Goal: Obtain resource: Download file/media

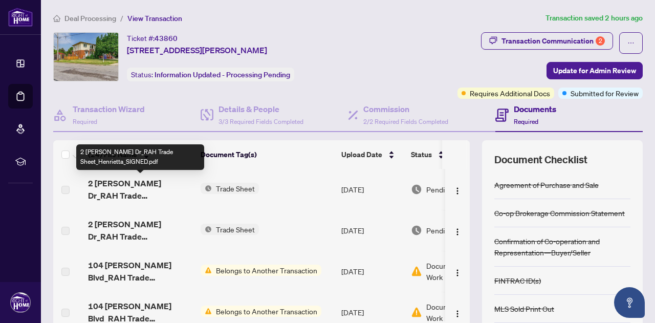
click at [163, 194] on span "2 [PERSON_NAME] Dr_RAH Trade Sheet_Henrietta_SIGNED.pdf" at bounding box center [140, 189] width 104 height 25
click at [152, 181] on span "2 [PERSON_NAME] Dr_RAH Trade Sheet_Henrietta_SIGNED.pdf" at bounding box center [140, 189] width 104 height 25
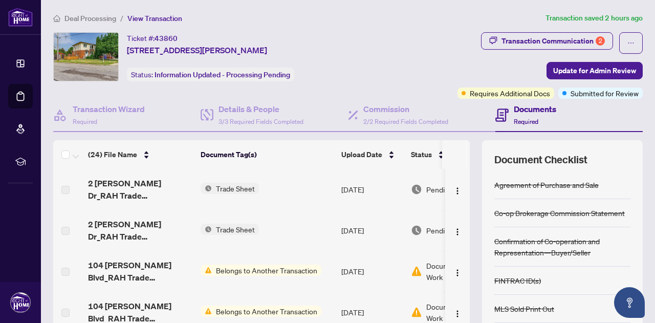
click at [66, 189] on label at bounding box center [65, 189] width 8 height 11
click at [238, 190] on span "Trade Sheet" at bounding box center [235, 188] width 47 height 11
drag, startPoint x: 301, startPoint y: 192, endPoint x: 329, endPoint y: 192, distance: 27.6
click at [301, 192] on td "Trade Sheet" at bounding box center [267, 189] width 141 height 41
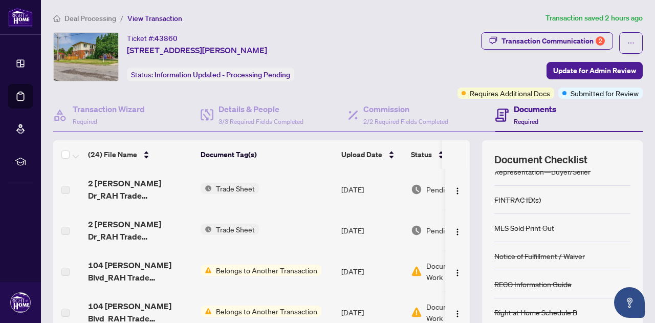
click at [423, 188] on div "Pending Review" at bounding box center [450, 189] width 79 height 11
click at [454, 190] on img "button" at bounding box center [458, 191] width 8 height 8
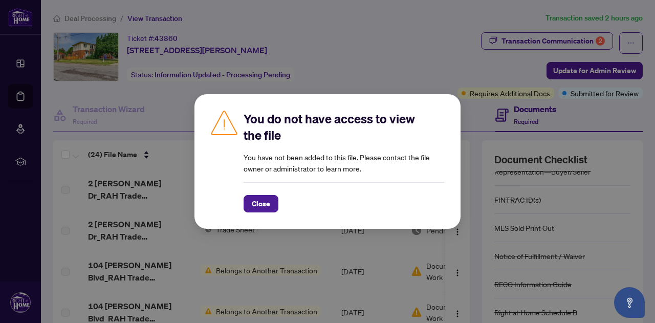
click at [390, 81] on div "You do not have access to view the file You have not been added to this file. P…" at bounding box center [327, 161] width 655 height 323
click at [261, 205] on span "Close" at bounding box center [261, 204] width 18 height 16
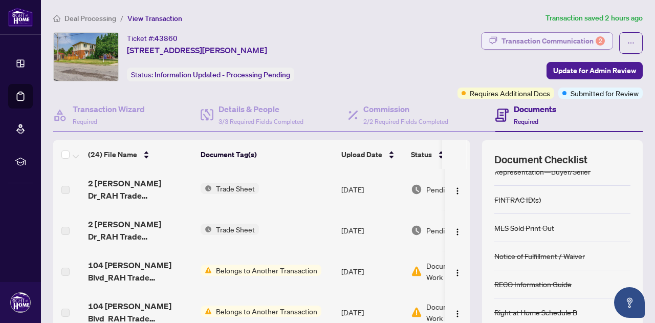
click at [549, 39] on div "Transaction Communication 2" at bounding box center [553, 41] width 103 height 16
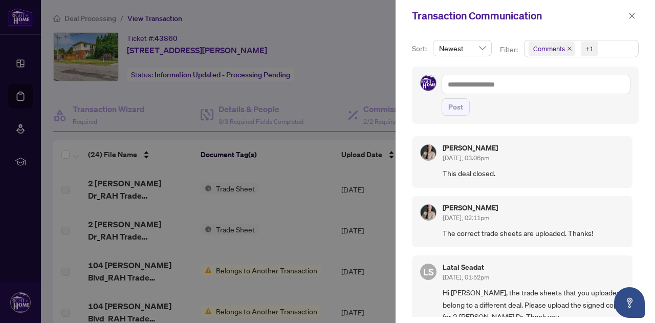
click at [481, 153] on div "[PERSON_NAME] [DATE], 03:06pm" at bounding box center [470, 153] width 55 height 19
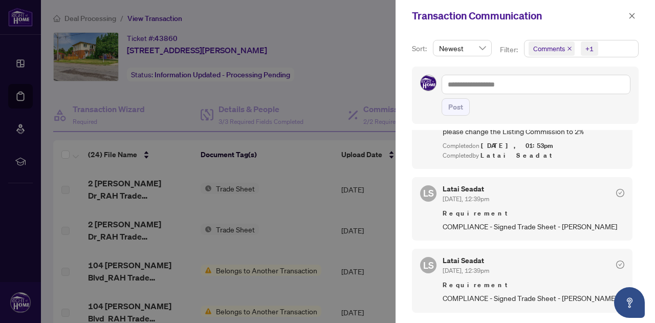
scroll to position [426, 0]
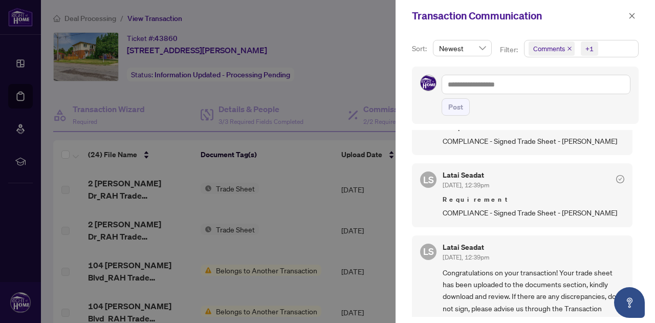
click at [377, 69] on div at bounding box center [327, 161] width 655 height 323
click at [631, 17] on icon "close" at bounding box center [632, 15] width 7 height 7
